Goal: Task Accomplishment & Management: Manage account settings

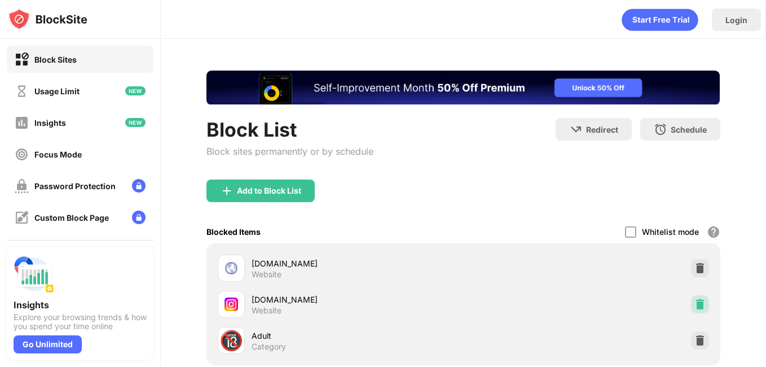
click at [695, 299] on img at bounding box center [700, 304] width 11 height 11
drag, startPoint x: 689, startPoint y: 300, endPoint x: 684, endPoint y: 285, distance: 16.1
click at [695, 300] on img at bounding box center [700, 304] width 11 height 11
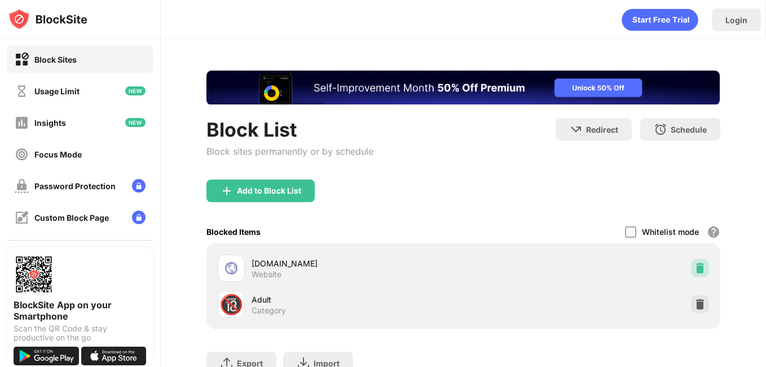
click at [695, 266] on img at bounding box center [700, 267] width 11 height 11
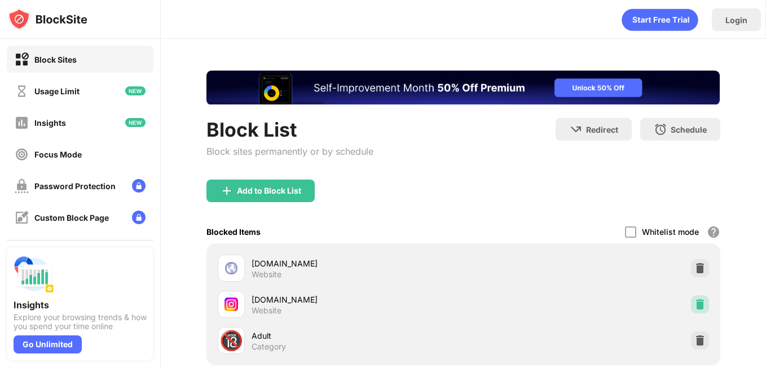
click at [695, 306] on img at bounding box center [700, 304] width 11 height 11
click at [695, 304] on img at bounding box center [700, 304] width 11 height 11
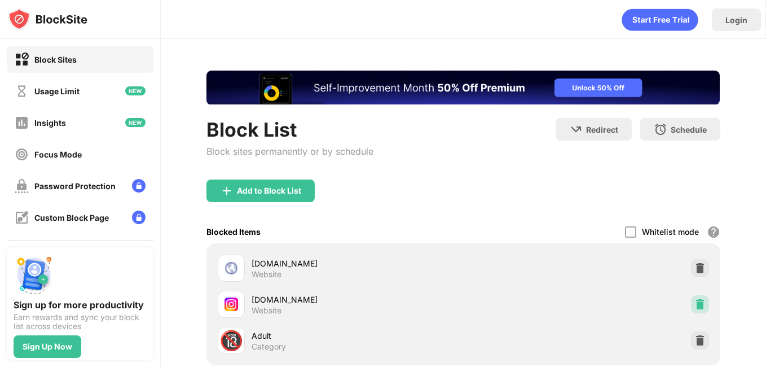
click at [695, 299] on img at bounding box center [700, 304] width 11 height 11
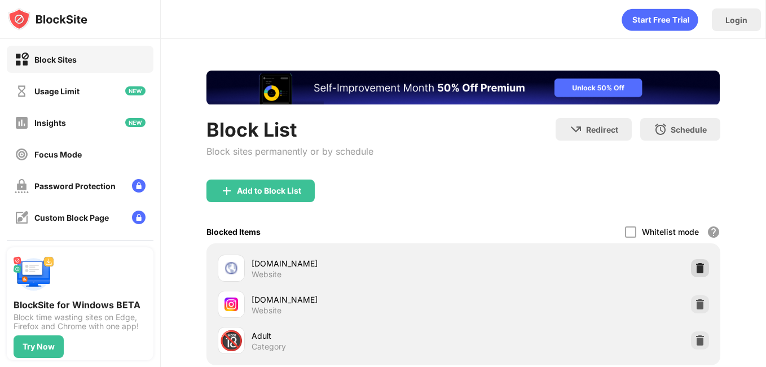
click at [701, 280] on div "web.whatsapp.com Website" at bounding box center [463, 268] width 500 height 36
click at [692, 298] on div at bounding box center [700, 304] width 18 height 18
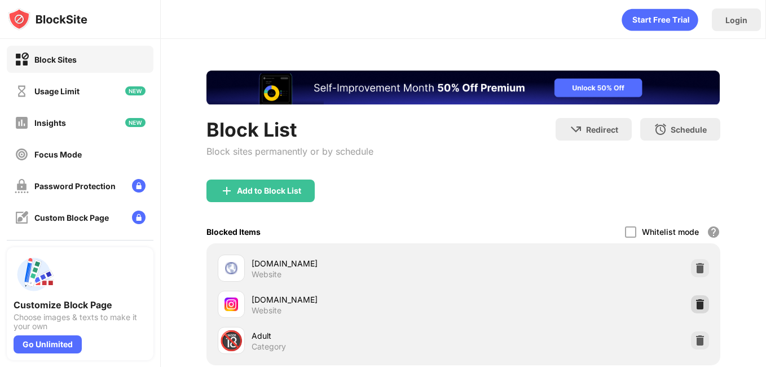
click at [695, 299] on img at bounding box center [700, 304] width 11 height 11
